Goal: Information Seeking & Learning: Find specific fact

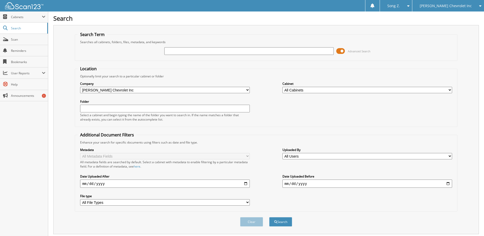
click at [181, 54] on input "text" at bounding box center [249, 51] width 170 height 8
type input "266749"
click at [269, 217] on button "Search" at bounding box center [280, 221] width 23 height 9
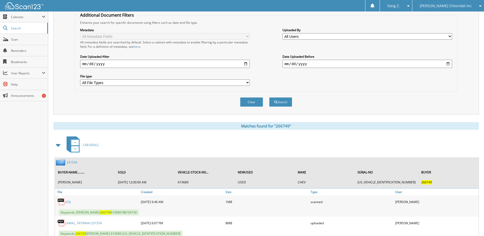
scroll to position [137, 0]
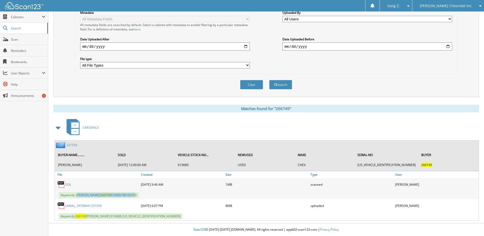
drag, startPoint x: 77, startPoint y: 196, endPoint x: 134, endPoint y: 194, distance: 57.4
click at [134, 194] on span "Keywords: FATIMAH LAWAL 266749 619689 RB104150" at bounding box center [99, 195] width 80 height 6
drag, startPoint x: 134, startPoint y: 194, endPoint x: 140, endPoint y: 195, distance: 5.6
click at [140, 195] on div "Keywords: FATIMAH LAWAL 266749 619689 RB104150" at bounding box center [267, 195] width 424 height 8
drag, startPoint x: 140, startPoint y: 196, endPoint x: 76, endPoint y: 193, distance: 63.6
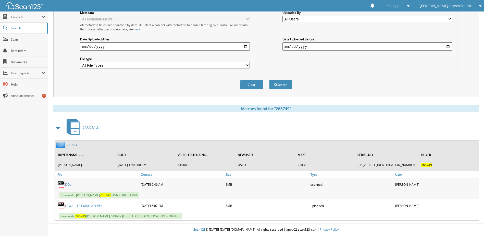
click at [76, 193] on div "Keywords: FATIMAH LAWAL 266749 619689 RB104150" at bounding box center [267, 195] width 424 height 8
copy span "FATIMAH LAWAL 266749 619689 RB104150"
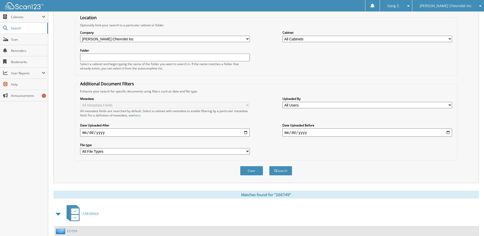
scroll to position [0, 0]
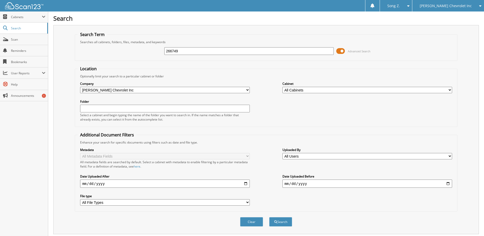
drag, startPoint x: 208, startPoint y: 49, endPoint x: 106, endPoint y: 45, distance: 102.1
click at [106, 45] on div "266749 Advanced Search" at bounding box center [266, 51] width 377 height 14
type input "7478853"
click at [277, 221] on button "Search" at bounding box center [280, 221] width 23 height 9
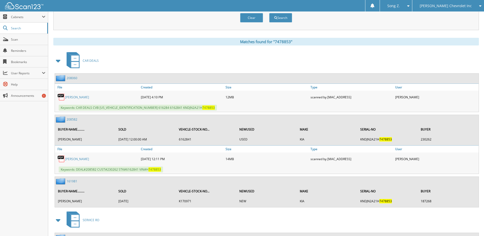
scroll to position [204, 0]
drag, startPoint x: 76, startPoint y: 170, endPoint x: 170, endPoint y: 172, distance: 93.6
click at [170, 172] on div "Keywords: DEAL#208582 CUST#230262 STK#6162841 VIN#H 7478853" at bounding box center [267, 169] width 424 height 8
copy span "DEAL#208582 CUST#230262 STK#6162841 VIN#H 7478853"
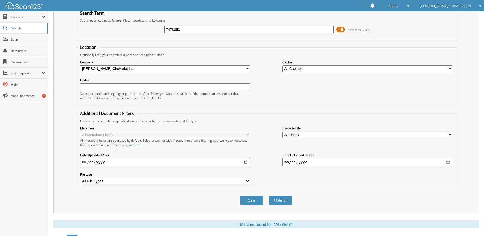
scroll to position [0, 0]
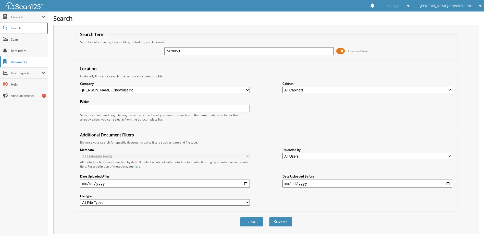
drag, startPoint x: 185, startPoint y: 51, endPoint x: 7, endPoint y: 59, distance: 178.2
type input "480714"
click at [269, 217] on button "Search" at bounding box center [280, 221] width 23 height 9
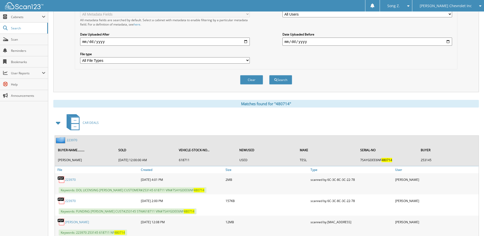
scroll to position [179, 0]
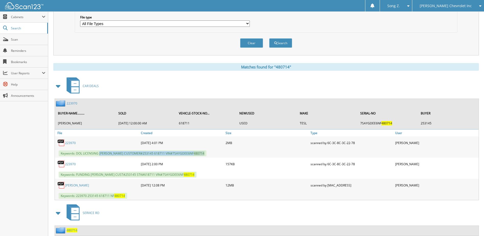
drag, startPoint x: 99, startPoint y: 155, endPoint x: 215, endPoint y: 156, distance: 116.0
click at [215, 156] on div "Keywords: DOL LICENSING LESLIE MEMIC CUSTOMER#253145 618711 VIN#7SAYGDEE6NF 480…" at bounding box center [267, 153] width 424 height 8
copy span "LESLIE MEMIC CUSTOMER#253145 618711 VIN#7SAYGDEE6NF 480714"
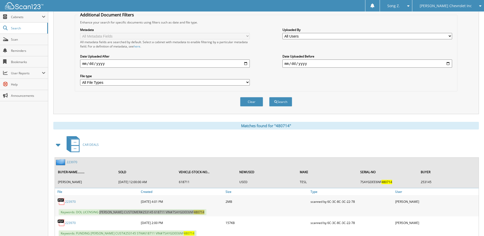
scroll to position [26, 0]
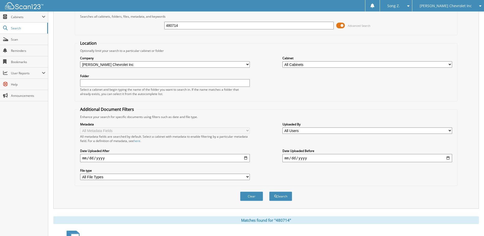
drag, startPoint x: 186, startPoint y: 26, endPoint x: -36, endPoint y: 26, distance: 222.4
click at [0, 26] on html "Song Z. Settings Logout [PERSON_NAME] Chevrolet Inc Hyundai of [PERSON_NAME]" at bounding box center [242, 188] width 484 height 429
type input "443637"
click at [269, 191] on button "Search" at bounding box center [280, 195] width 23 height 9
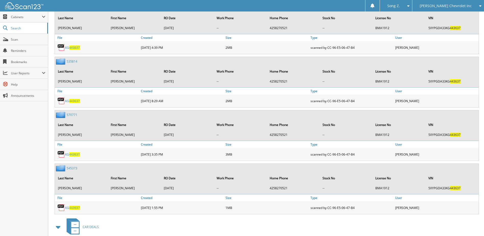
scroll to position [587, 0]
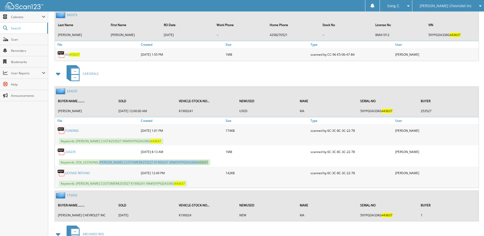
drag, startPoint x: 99, startPoint y: 162, endPoint x: 208, endPoint y: 161, distance: 108.4
click at [208, 161] on div "Keywords: DOL LICENSING [PERSON_NAME] CUSTOMER#253527 K1900241 VIN#5XYPGDA33KG …" at bounding box center [267, 162] width 424 height 8
copy span "[PERSON_NAME] CUSTOMER#253527 K1900241 VIN#5XYPGDA33KG 443637"
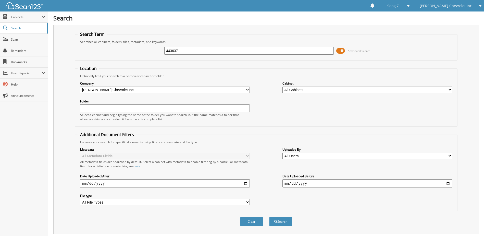
scroll to position [0, 0]
drag, startPoint x: 193, startPoint y: 49, endPoint x: 1, endPoint y: 42, distance: 192.7
type input "1152350"
click at [269, 217] on button "Search" at bounding box center [280, 221] width 23 height 9
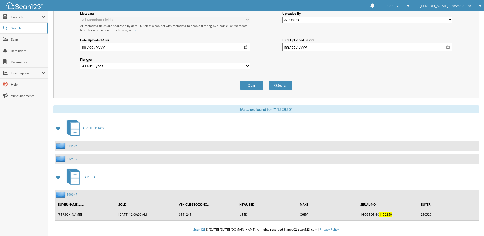
scroll to position [136, 0]
click at [74, 195] on link "190647" at bounding box center [72, 194] width 11 height 4
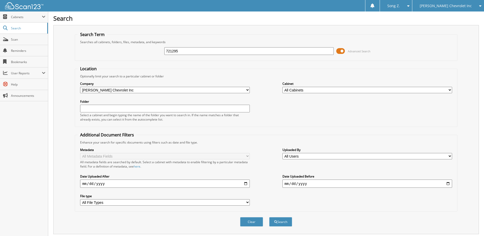
type input "721295"
click at [269, 217] on button "Search" at bounding box center [280, 221] width 23 height 9
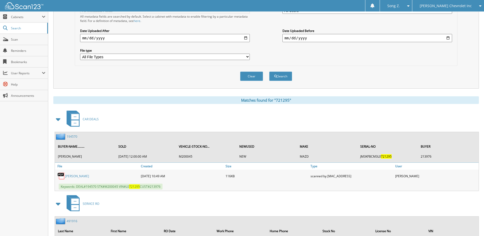
scroll to position [255, 0]
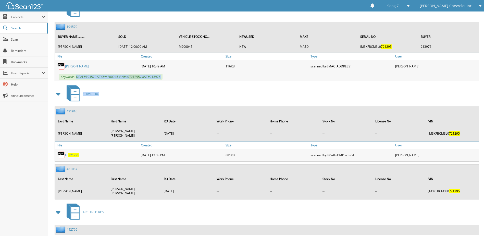
drag, startPoint x: 76, startPoint y: 75, endPoint x: 195, endPoint y: 82, distance: 119.3
click at [195, 82] on div "CAR DEALS 194570 BUYER-NAME......... SOLD VEHICLE-STOCK-NO... NEWUSED MAKE SERI…" at bounding box center [265, 130] width 425 height 262
copy div "DEAL#194570 STK#M200045 VIN#L0 721295 CUST#213976 SERVICE RO"
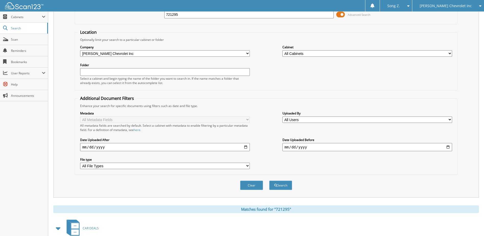
scroll to position [0, 0]
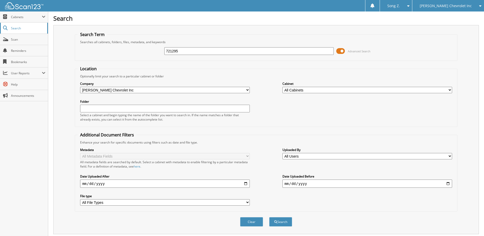
drag, startPoint x: 187, startPoint y: 51, endPoint x: 40, endPoint y: 32, distance: 148.9
type input "268429"
click at [269, 217] on button "Search" at bounding box center [280, 221] width 23 height 9
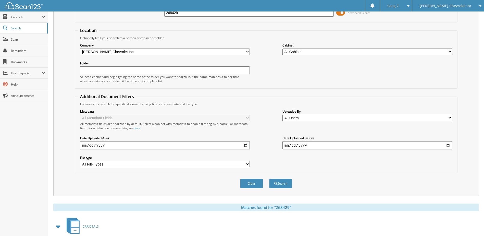
scroll to position [116, 0]
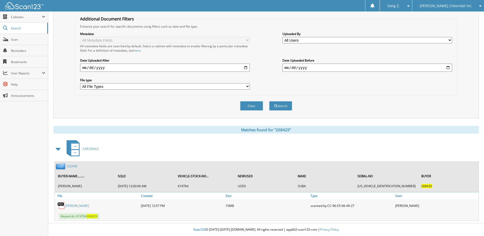
click at [74, 165] on link "232406" at bounding box center [72, 166] width 11 height 4
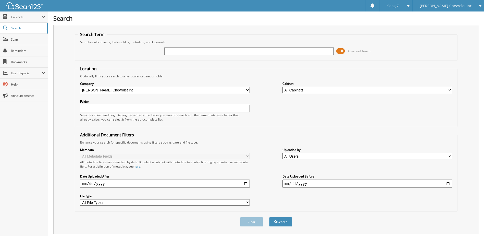
click at [247, 52] on input "text" at bounding box center [249, 51] width 170 height 8
type input "447719"
click at [269, 217] on button "Search" at bounding box center [280, 221] width 23 height 9
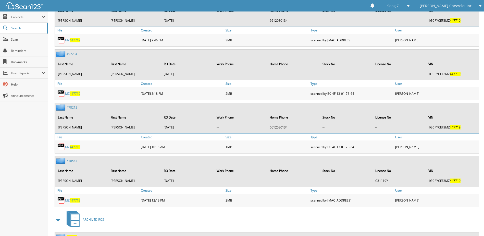
scroll to position [379, 0]
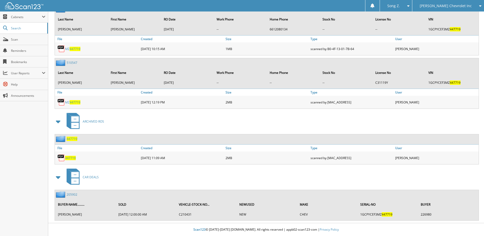
click at [74, 194] on link "205902" at bounding box center [72, 194] width 11 height 4
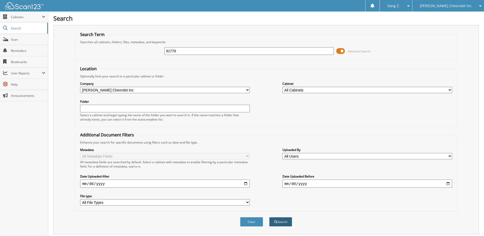
type input "91779"
click at [287, 223] on button "Search" at bounding box center [280, 221] width 23 height 9
type input "ENR91779"
click at [281, 220] on button "Search" at bounding box center [280, 221] width 23 height 9
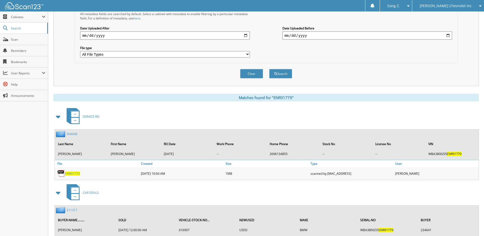
scroll to position [164, 0]
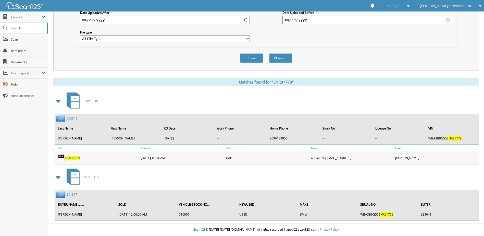
click at [71, 195] on link "211317" at bounding box center [72, 194] width 11 height 4
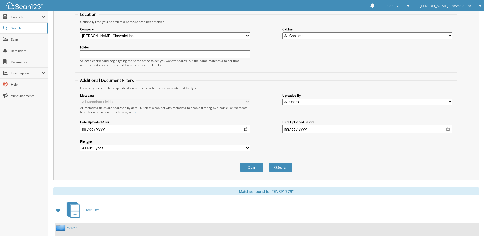
scroll to position [164, 0]
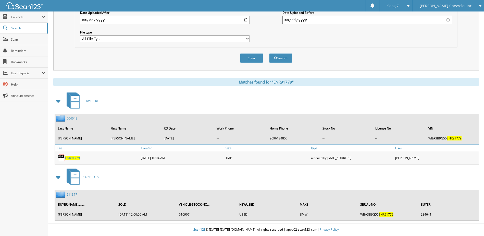
click at [72, 195] on link "211317" at bounding box center [72, 194] width 11 height 4
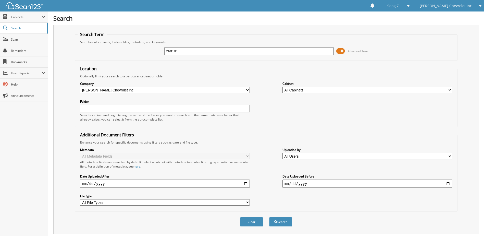
type input "268101"
click at [269, 217] on button "Search" at bounding box center [280, 221] width 23 height 9
drag, startPoint x: 190, startPoint y: 52, endPoint x: 121, endPoint y: 48, distance: 69.3
click at [121, 48] on div "268101 Advanced Search" at bounding box center [266, 51] width 377 height 14
click at [205, 51] on input "268101" at bounding box center [249, 51] width 170 height 8
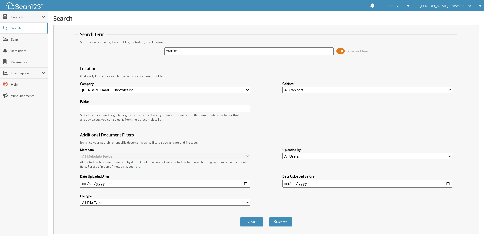
click at [205, 51] on input "268101" at bounding box center [249, 51] width 170 height 8
type input "85292"
click at [269, 217] on button "Search" at bounding box center [280, 221] width 23 height 9
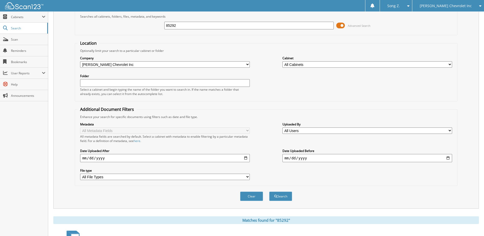
click at [447, 7] on span "[PERSON_NAME] Chevrolet Inc" at bounding box center [446, 5] width 52 height 3
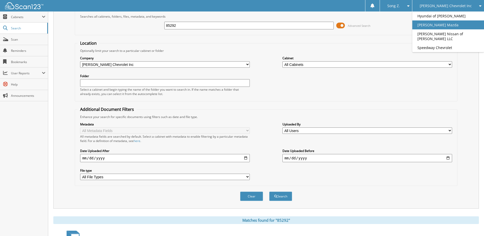
click at [445, 25] on link "[PERSON_NAME] Mazda" at bounding box center [448, 24] width 72 height 9
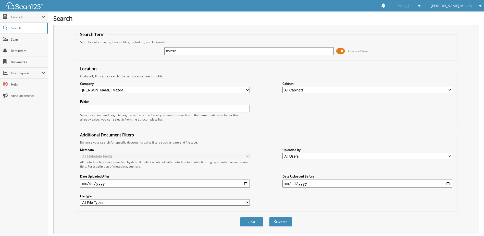
type input "85292"
click at [269, 217] on button "Search" at bounding box center [280, 221] width 23 height 9
drag, startPoint x: 184, startPoint y: 52, endPoint x: 126, endPoint y: 48, distance: 57.7
click at [126, 48] on div "85292 Advanced Search" at bounding box center [266, 51] width 377 height 14
type input "118009"
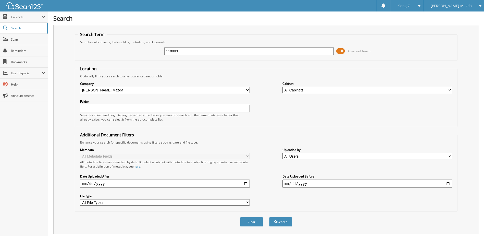
click at [269, 217] on button "Search" at bounding box center [280, 221] width 23 height 9
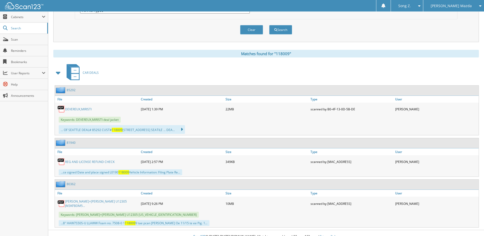
scroll to position [198, 0]
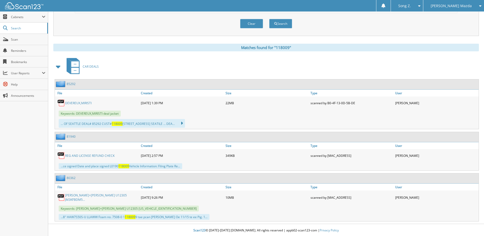
click at [82, 102] on link "DEVEREUX,MIRISTI" at bounding box center [78, 103] width 27 height 4
click at [75, 84] on link "85292" at bounding box center [71, 84] width 9 height 4
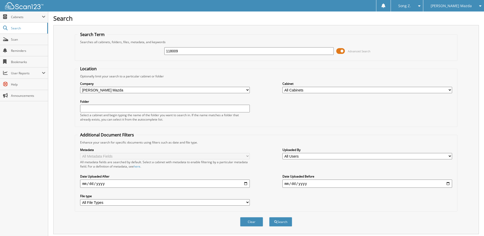
drag, startPoint x: 181, startPoint y: 52, endPoint x: 143, endPoint y: 52, distance: 37.5
click at [143, 52] on div "118009 Advanced Search" at bounding box center [266, 51] width 377 height 14
type input "118008"
click at [269, 217] on button "Search" at bounding box center [280, 221] width 23 height 9
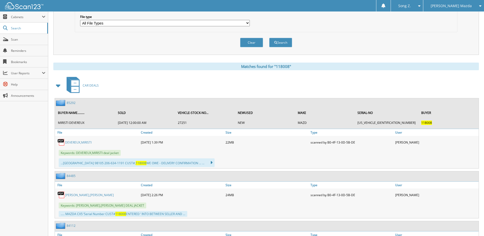
scroll to position [204, 0]
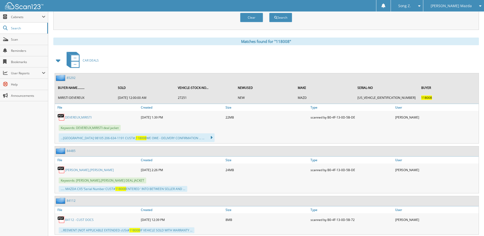
click at [72, 79] on link "85292" at bounding box center [71, 77] width 9 height 4
